Goal: Transaction & Acquisition: Purchase product/service

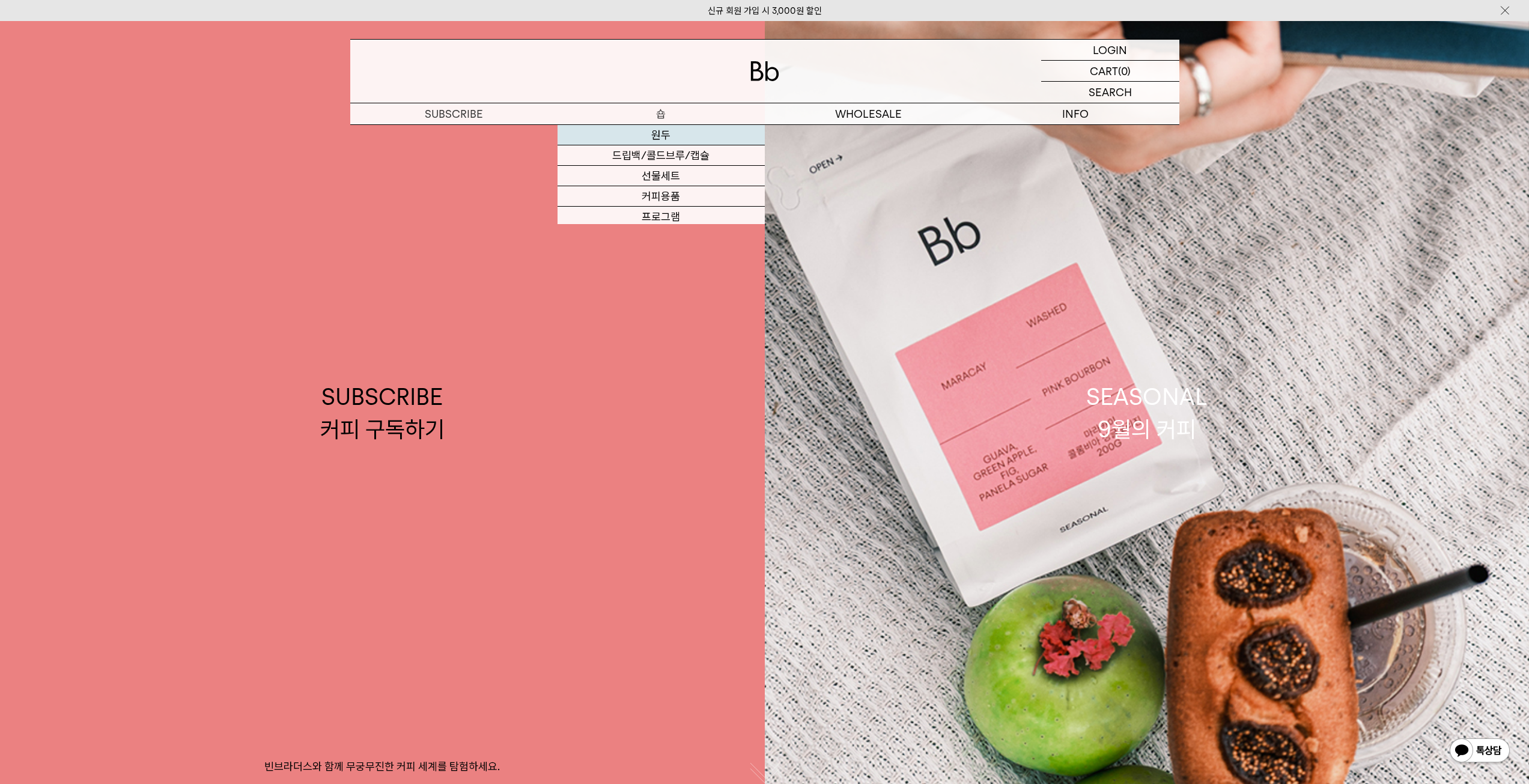
click at [654, 136] on link "원두" at bounding box center [661, 136] width 208 height 21
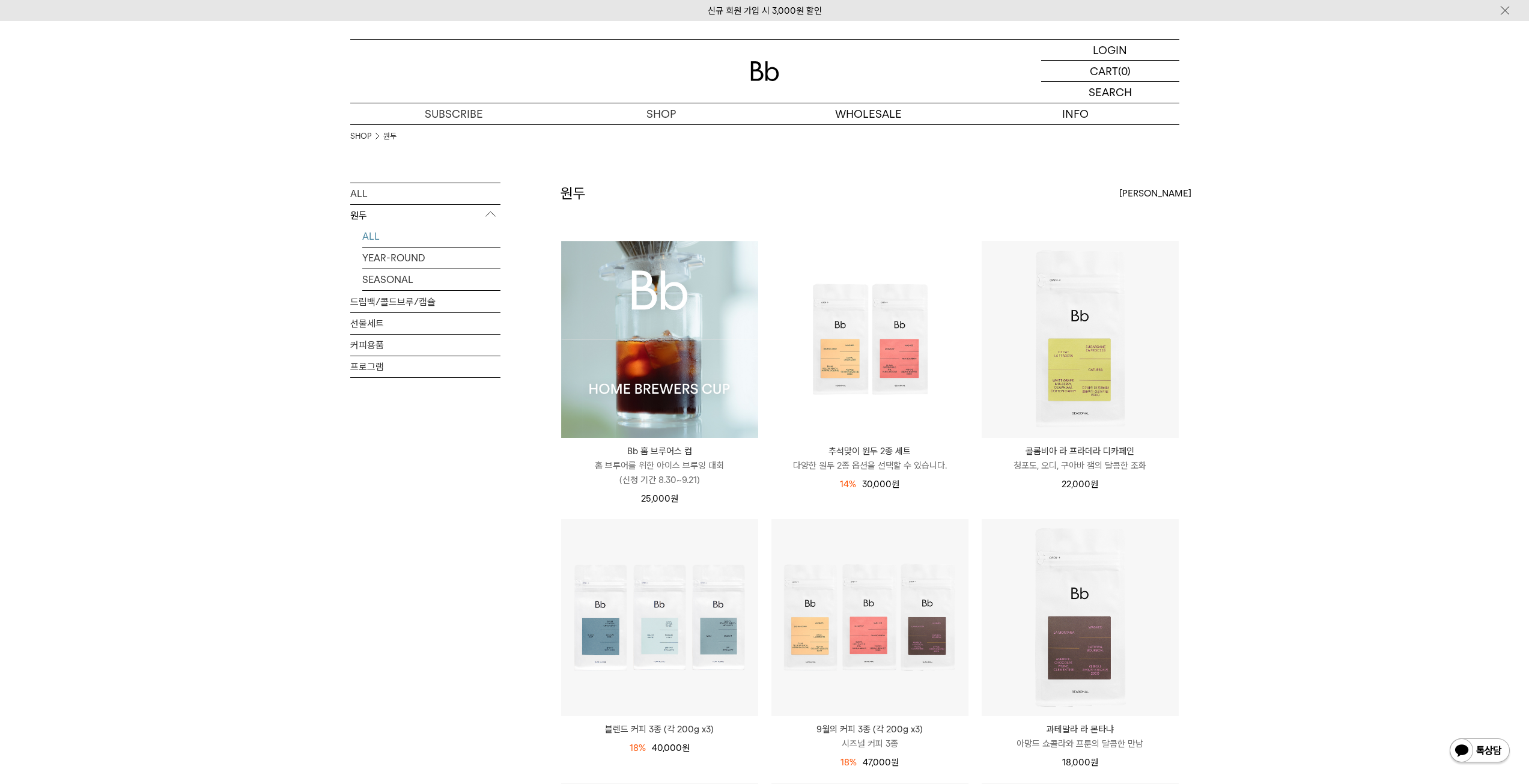
click at [612, 341] on img at bounding box center [660, 339] width 197 height 197
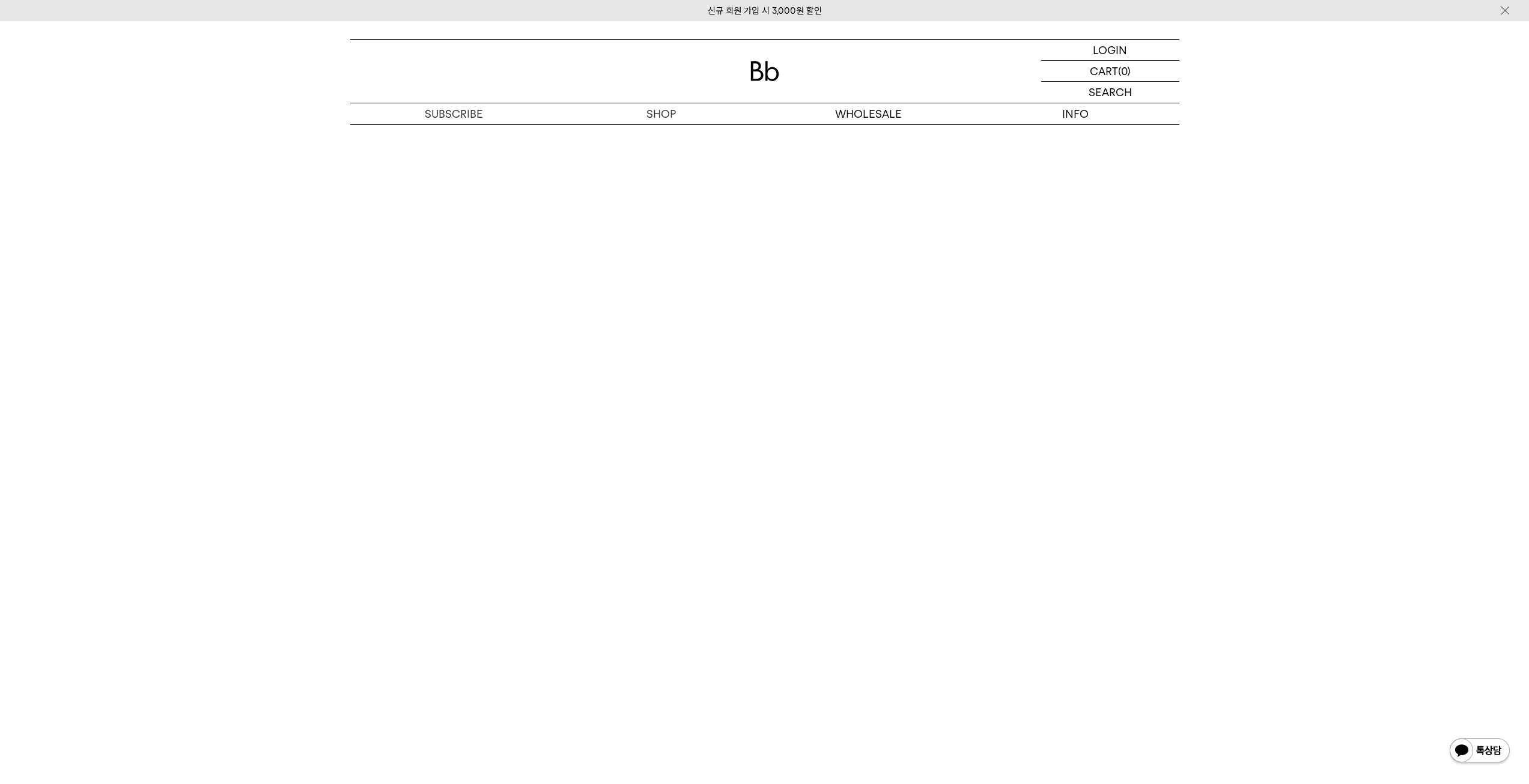
scroll to position [6947, 0]
